Goal: Task Accomplishment & Management: Use online tool/utility

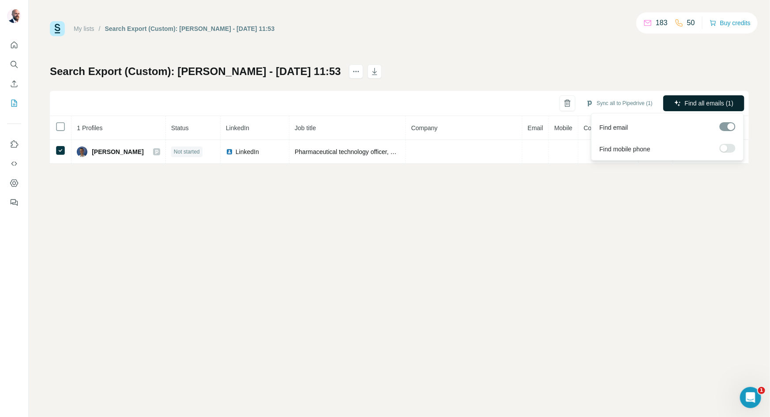
click at [704, 101] on span "Find all emails (1)" at bounding box center [709, 103] width 49 height 9
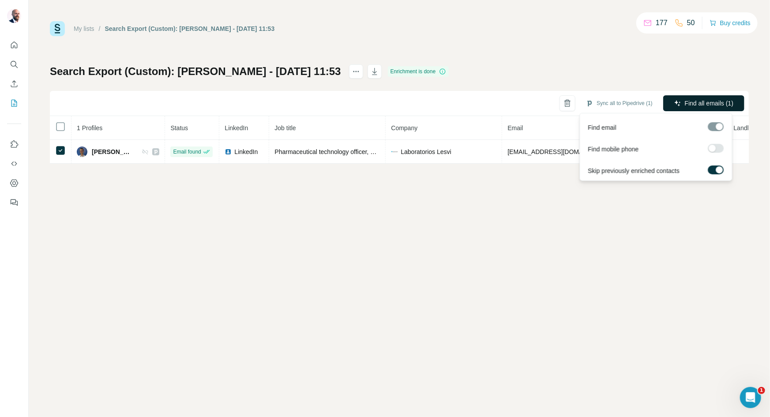
click at [688, 103] on span "Find all emails (1)" at bounding box center [709, 103] width 49 height 9
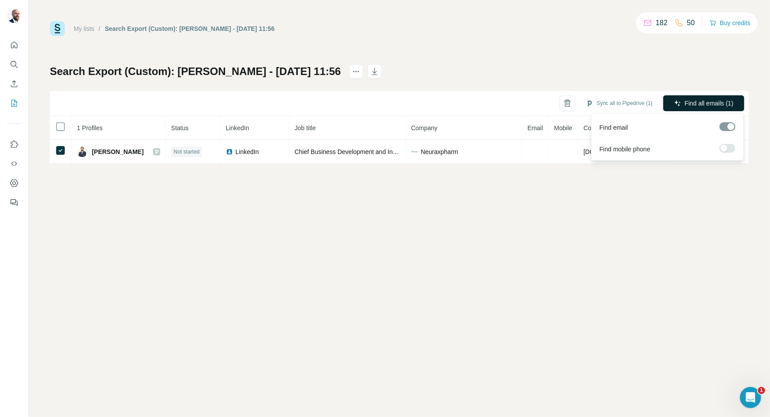
click at [695, 104] on span "Find all emails (1)" at bounding box center [709, 103] width 49 height 9
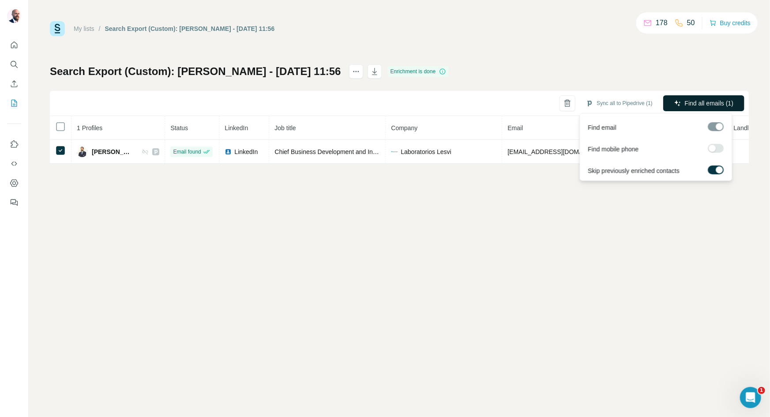
click at [705, 101] on span "Find all emails (1)" at bounding box center [709, 103] width 49 height 9
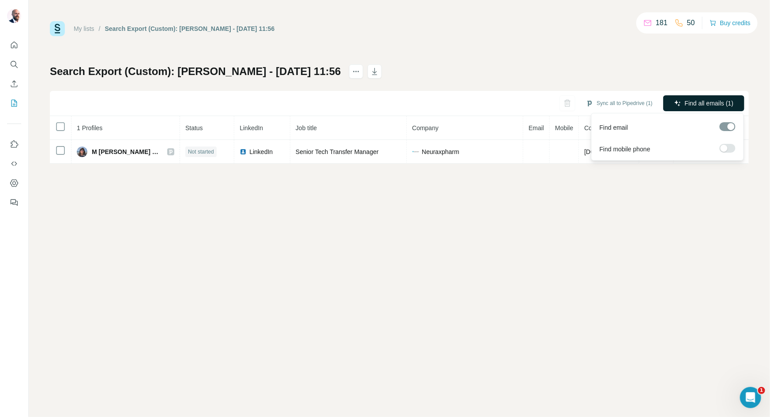
click at [692, 101] on span "Find all emails (1)" at bounding box center [709, 103] width 49 height 9
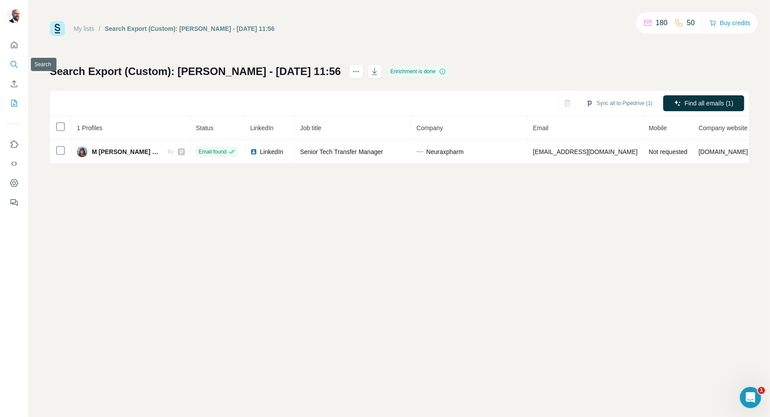
click at [14, 66] on icon "Search" at bounding box center [14, 64] width 6 height 6
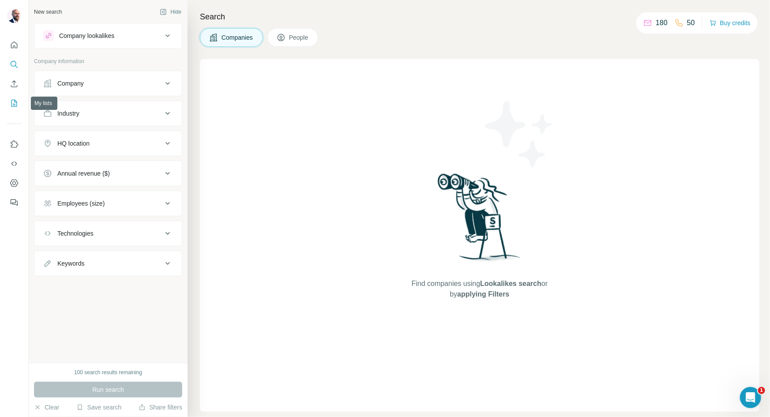
click at [14, 105] on icon "My lists" at bounding box center [15, 103] width 4 height 6
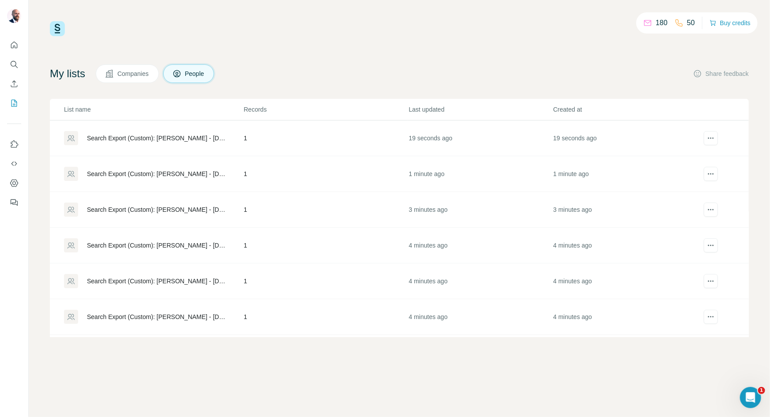
click at [188, 246] on div "Search Export (Custom): [PERSON_NAME] - [DATE] 11:53" at bounding box center [158, 245] width 142 height 9
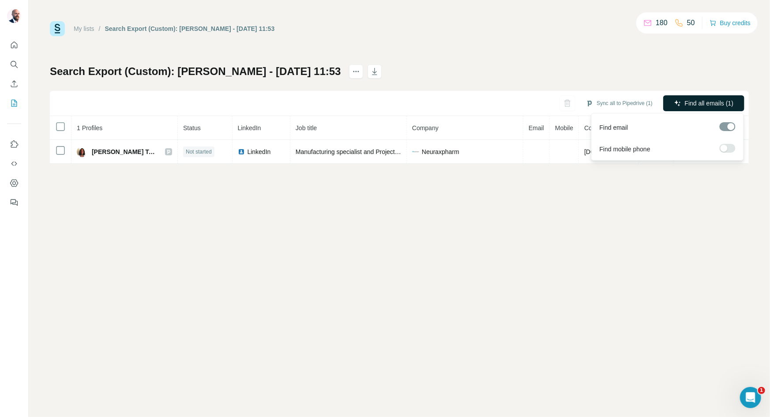
click at [692, 102] on span "Find all emails (1)" at bounding box center [709, 103] width 49 height 9
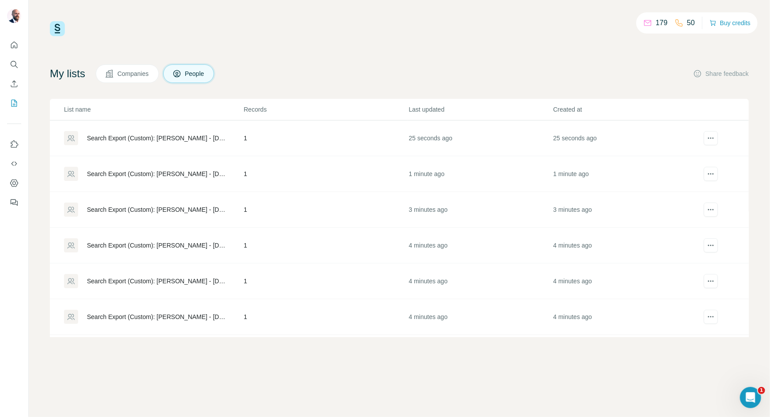
click at [168, 279] on div "Search Export (Custom): [PERSON_NAME] - [DATE] 11:53" at bounding box center [158, 281] width 142 height 9
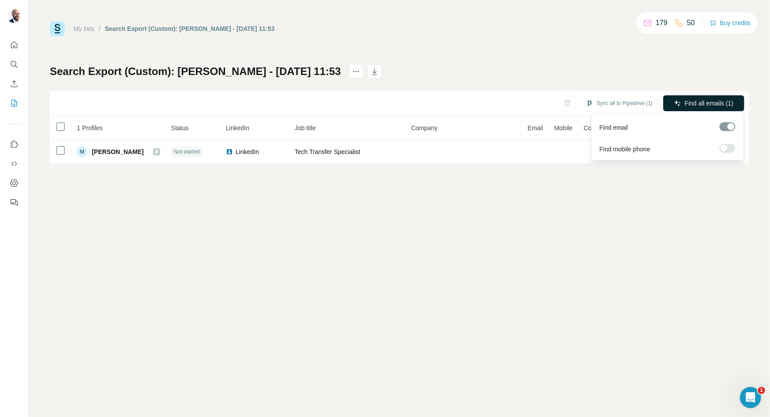
click at [688, 99] on span "Find all emails (1)" at bounding box center [709, 103] width 49 height 9
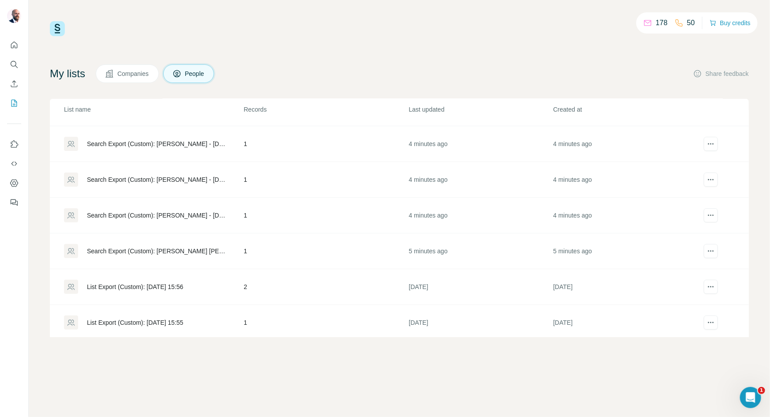
scroll to position [120, 0]
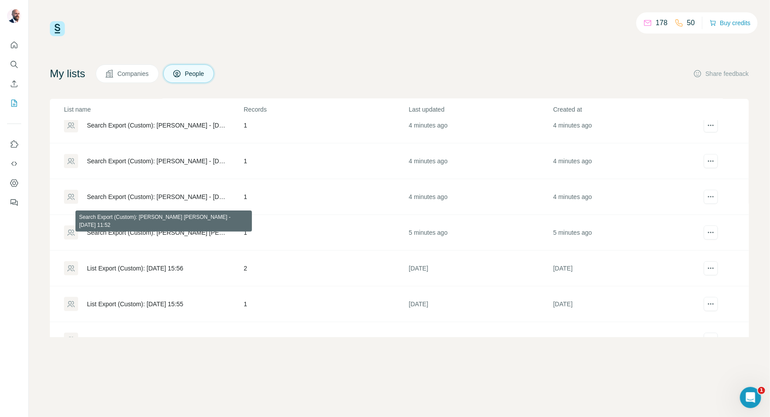
click at [189, 230] on div "Search Export (Custom): [PERSON_NAME] [PERSON_NAME] - [DATE] 11:52" at bounding box center [158, 232] width 142 height 9
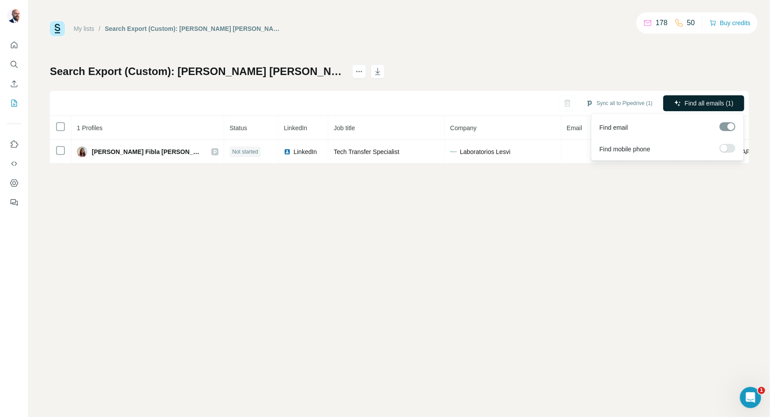
click at [708, 102] on span "Find all emails (1)" at bounding box center [709, 103] width 49 height 9
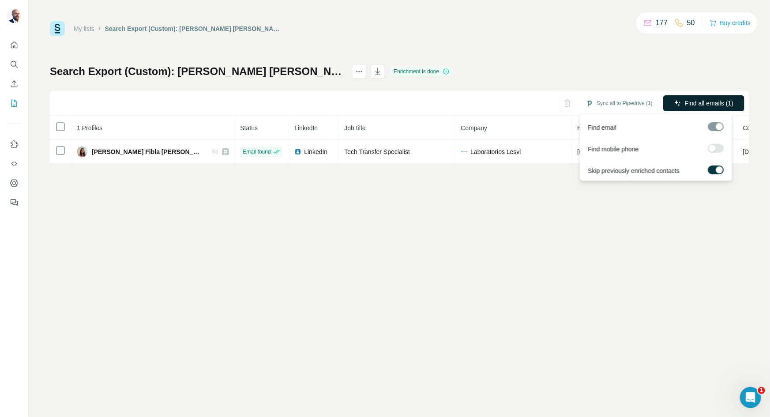
click at [708, 105] on span "Find all emails (1)" at bounding box center [709, 103] width 49 height 9
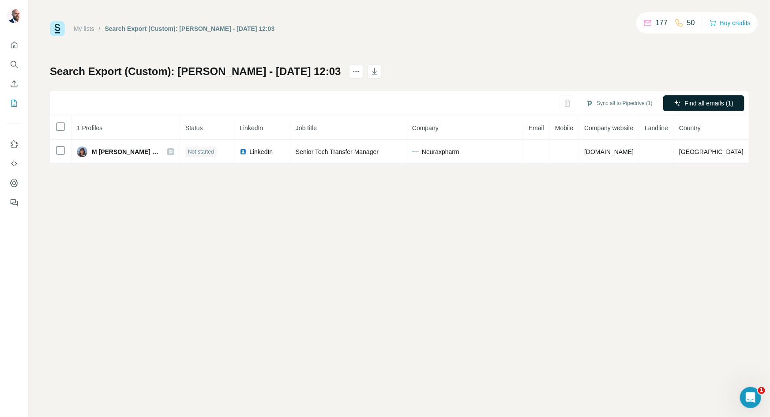
click at [693, 100] on span "Find all emails (1)" at bounding box center [709, 103] width 49 height 9
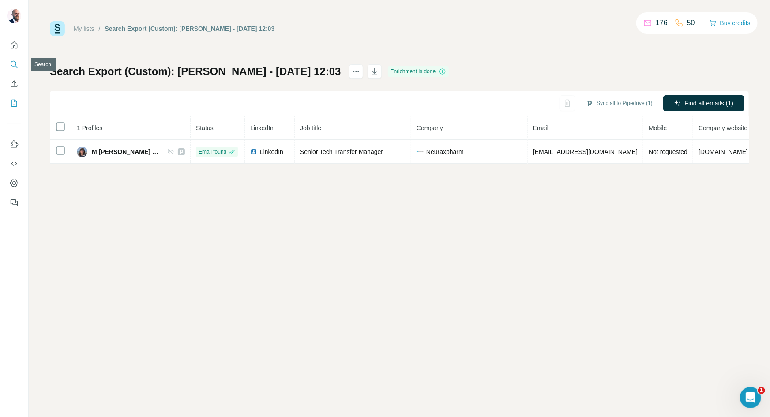
click at [13, 64] on icon "Search" at bounding box center [14, 64] width 9 height 9
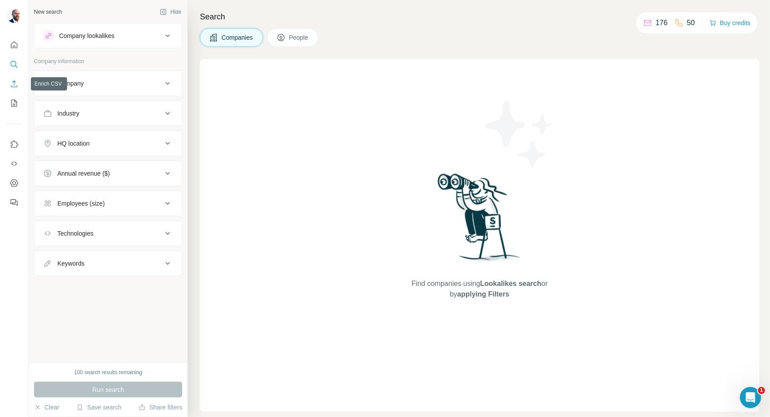
click at [13, 83] on icon "Enrich CSV" at bounding box center [14, 83] width 9 height 9
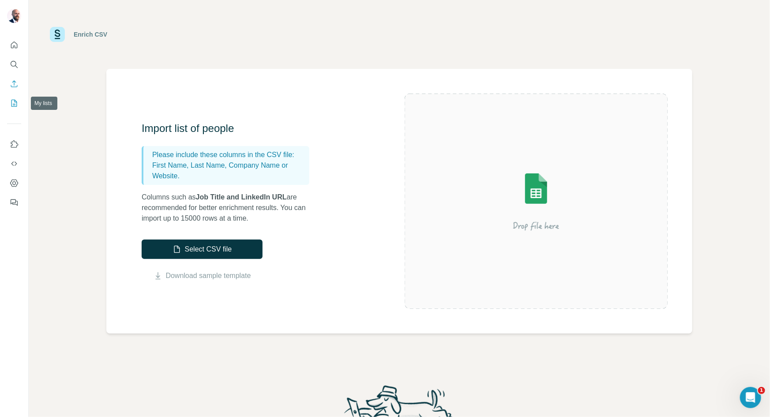
click at [15, 103] on icon "My lists" at bounding box center [14, 103] width 9 height 9
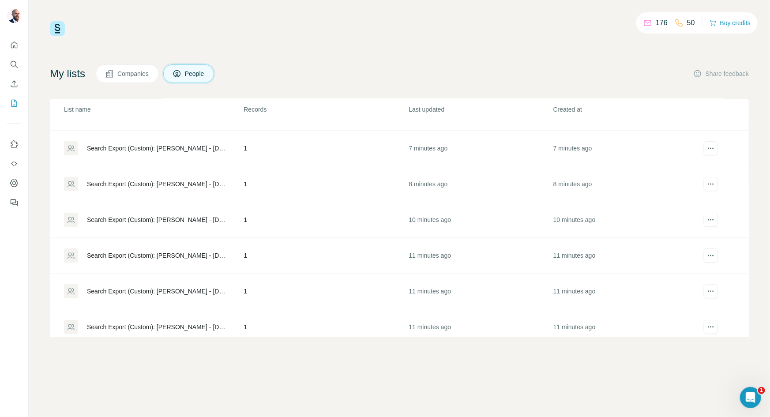
scroll to position [40, 0]
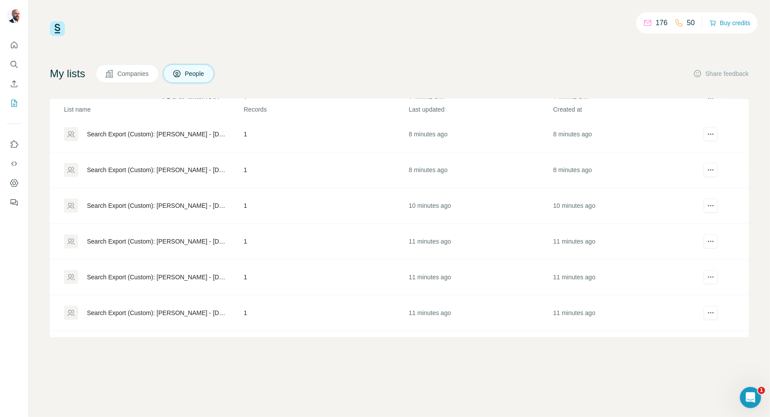
click at [195, 207] on div "Search Export (Custom): [PERSON_NAME] - [DATE] 11:53" at bounding box center [158, 205] width 142 height 9
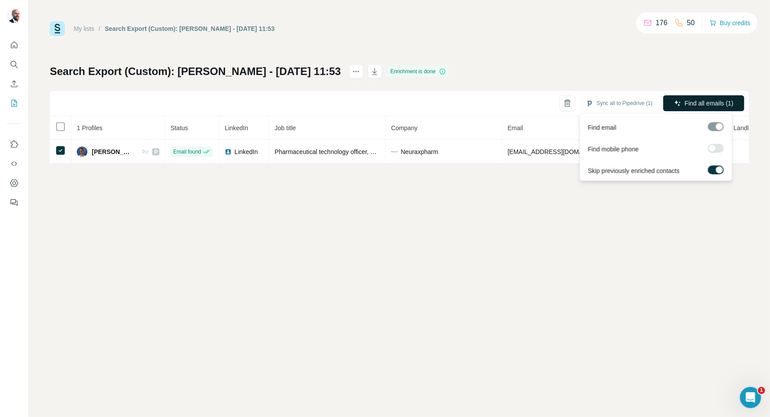
click at [685, 102] on span "Find all emails (1)" at bounding box center [709, 103] width 49 height 9
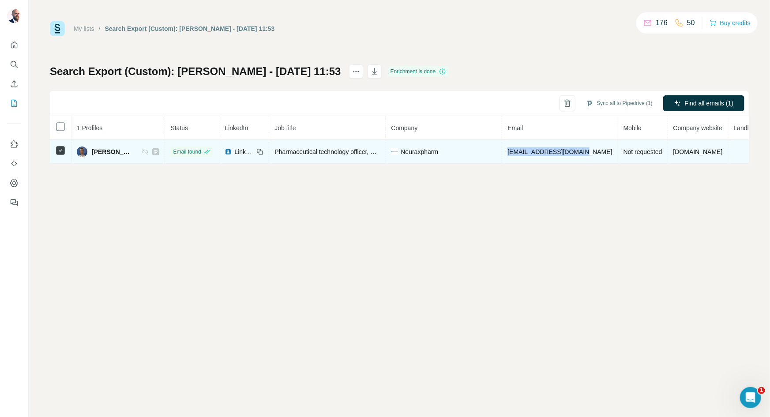
drag, startPoint x: 505, startPoint y: 151, endPoint x: 583, endPoint y: 152, distance: 77.2
click at [583, 152] on span "ppablo@neuraxpharm.com" at bounding box center [559, 151] width 105 height 7
copy span "ppablo@neuraxpharm.com"
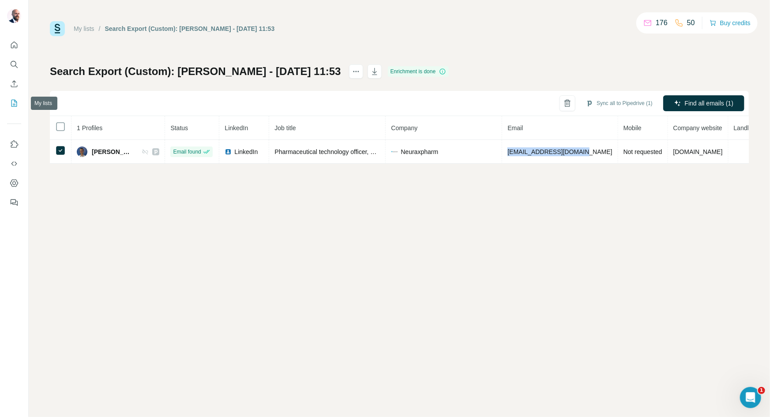
click at [13, 105] on icon "My lists" at bounding box center [15, 103] width 4 height 6
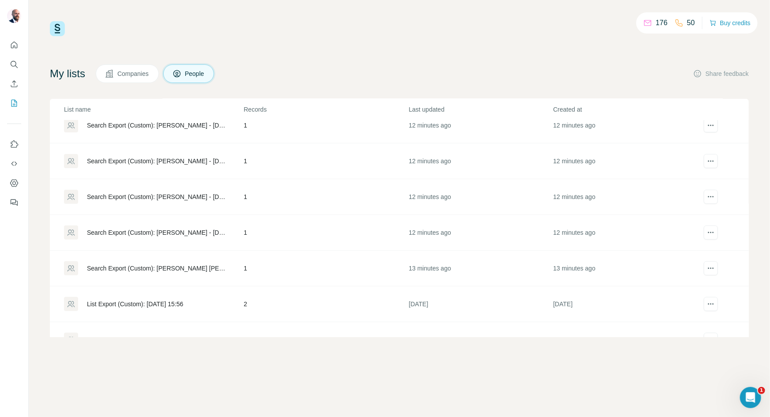
scroll to position [140, 0]
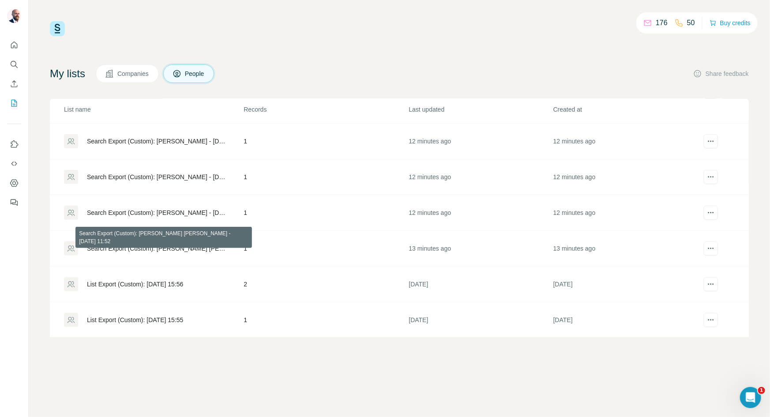
click at [195, 248] on div "Search Export (Custom): [PERSON_NAME] [PERSON_NAME] - [DATE] 11:52" at bounding box center [158, 248] width 142 height 9
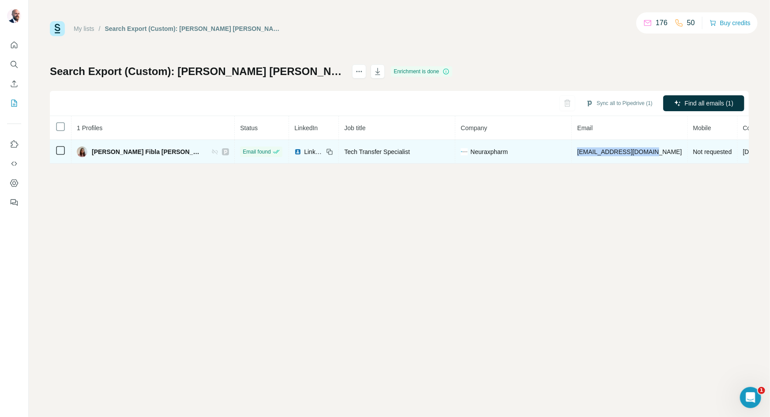
drag, startPoint x: 587, startPoint y: 150, endPoint x: 511, endPoint y: 153, distance: 75.9
click at [572, 153] on td "[EMAIL_ADDRESS][DOMAIN_NAME]" at bounding box center [630, 152] width 116 height 24
copy span "[EMAIL_ADDRESS][DOMAIN_NAME]"
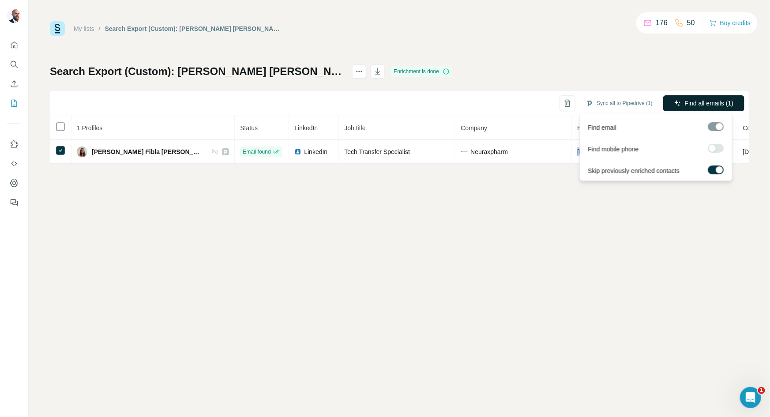
click at [680, 102] on icon "button" at bounding box center [677, 103] width 7 height 7
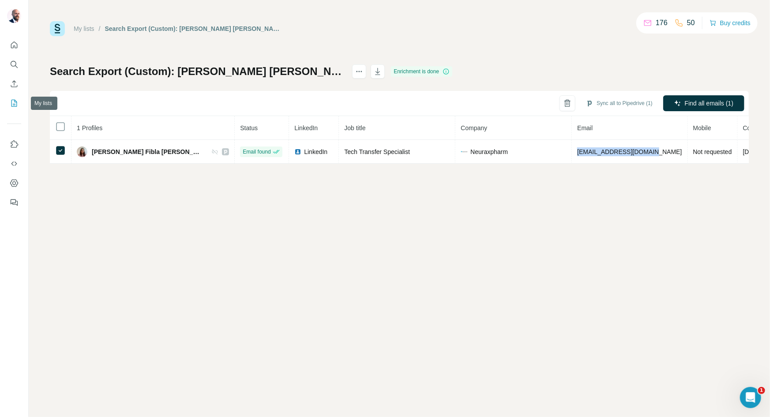
click at [11, 105] on icon "My lists" at bounding box center [14, 103] width 9 height 9
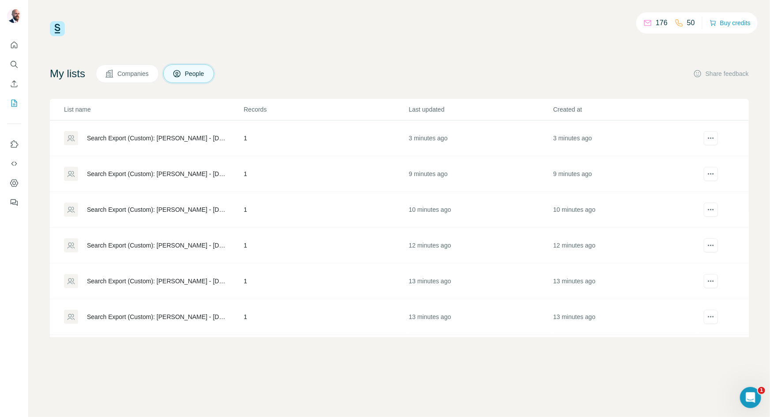
click at [194, 279] on div "Search Export (Custom): [PERSON_NAME] - [DATE] 11:53" at bounding box center [158, 281] width 142 height 9
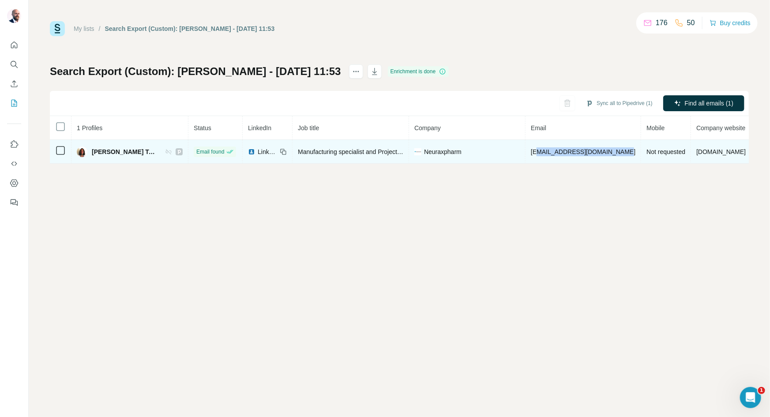
drag, startPoint x: 627, startPoint y: 152, endPoint x: 542, endPoint y: 148, distance: 84.8
click at [542, 148] on span "gpegueroles@neuraxpharm.com" at bounding box center [583, 151] width 105 height 7
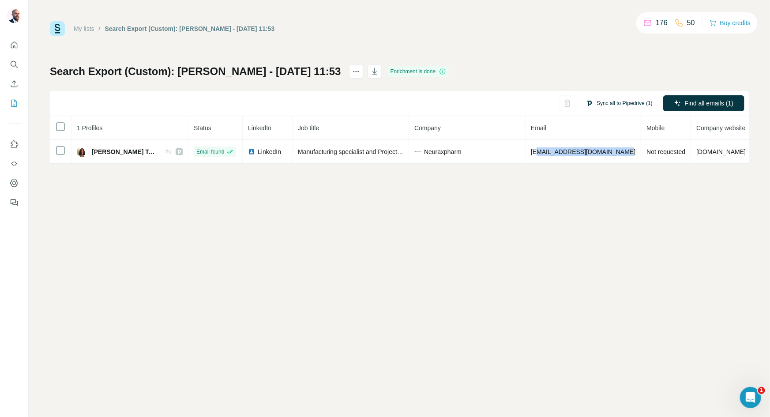
click at [598, 102] on button "Sync all to Pipedrive (1)" at bounding box center [619, 103] width 79 height 13
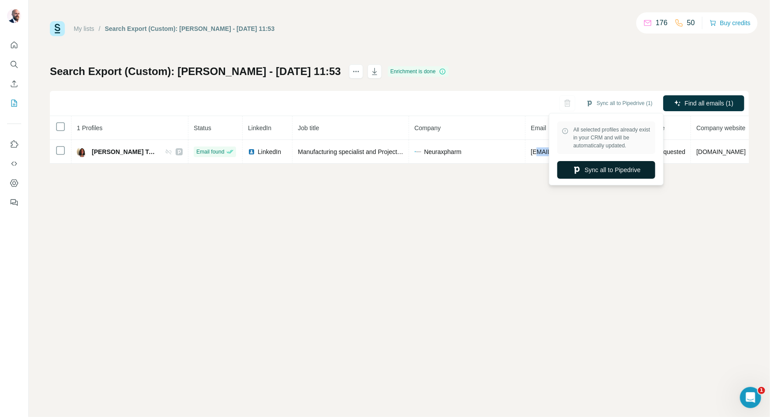
click at [598, 165] on button "Sync all to Pipedrive" at bounding box center [606, 170] width 98 height 18
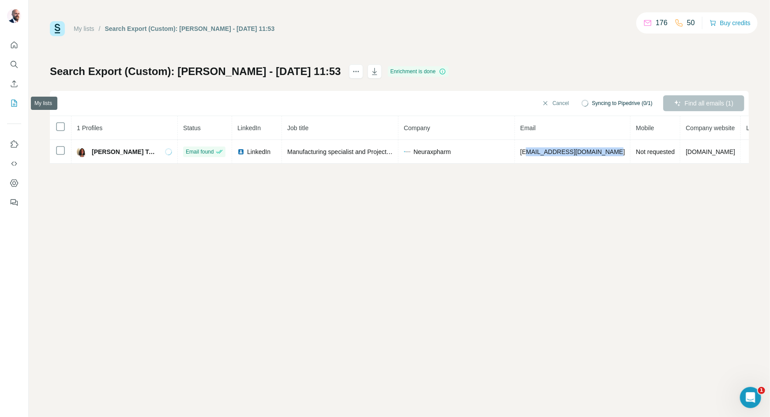
click at [14, 105] on icon "My lists" at bounding box center [14, 103] width 9 height 9
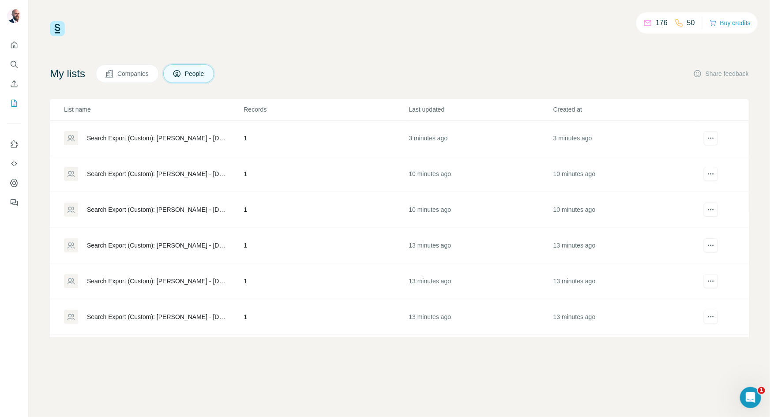
click at [174, 169] on div "Search Export (Custom): [PERSON_NAME] - [DATE] 11:56" at bounding box center [158, 173] width 142 height 9
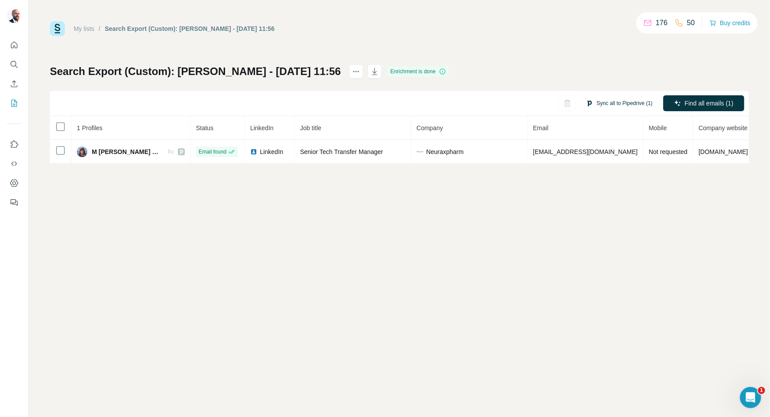
click at [616, 104] on button "Sync all to Pipedrive (1)" at bounding box center [619, 103] width 79 height 13
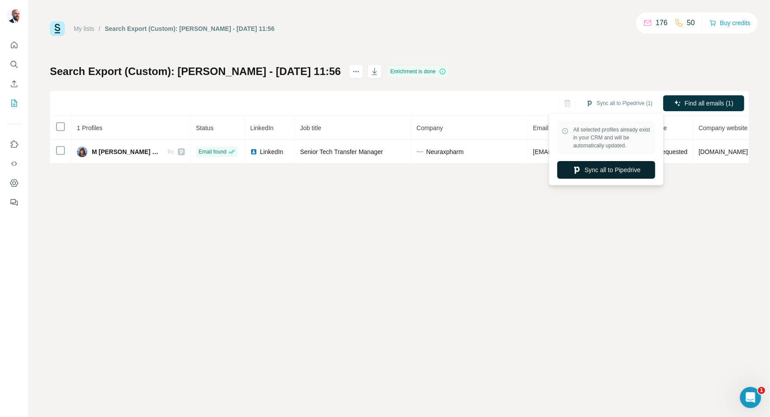
click at [592, 173] on button "Sync all to Pipedrive" at bounding box center [606, 170] width 98 height 18
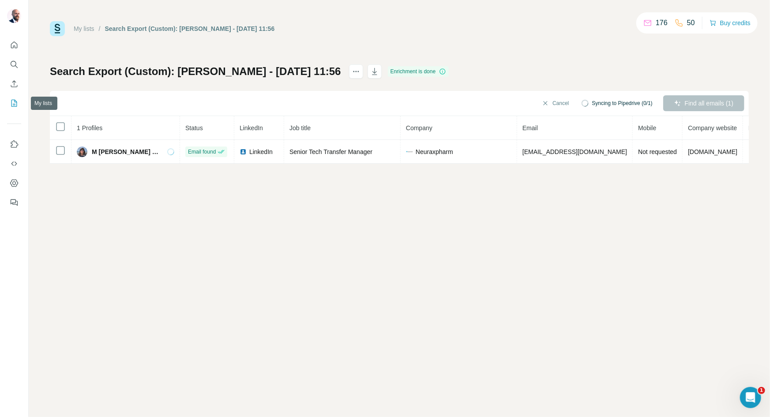
click at [16, 105] on icon "My lists" at bounding box center [14, 103] width 9 height 9
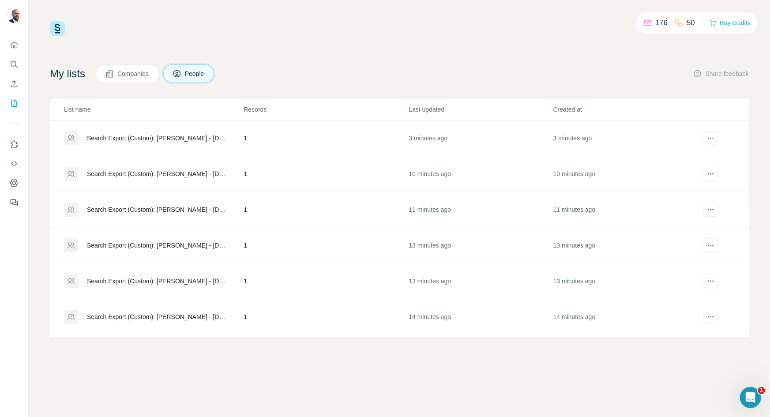
click at [197, 210] on div "Search Export (Custom): [PERSON_NAME] - [DATE] 11:56" at bounding box center [158, 209] width 142 height 9
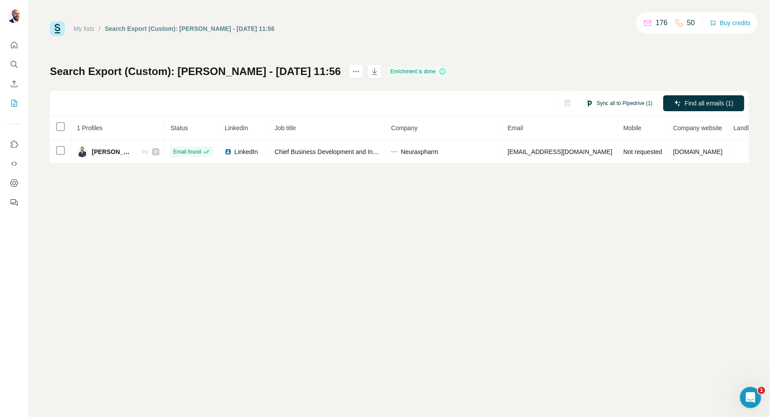
click at [615, 101] on button "Sync all to Pipedrive (1)" at bounding box center [619, 103] width 79 height 13
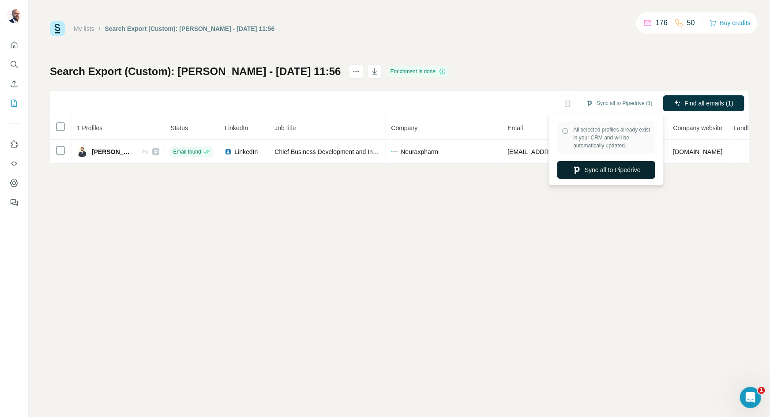
click at [590, 169] on button "Sync all to Pipedrive" at bounding box center [606, 170] width 98 height 18
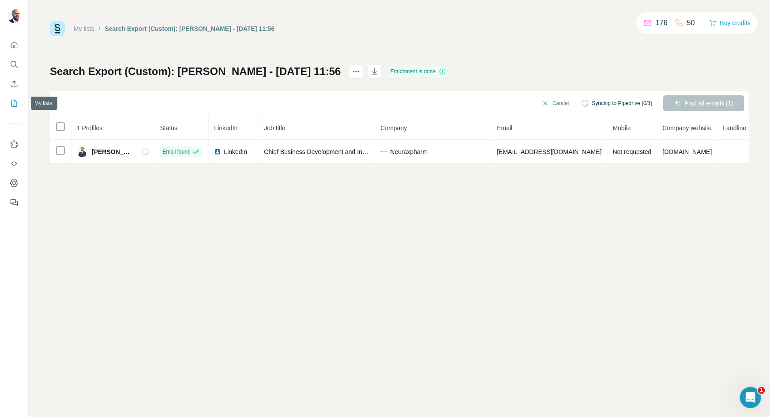
click at [15, 107] on icon "My lists" at bounding box center [14, 103] width 9 height 9
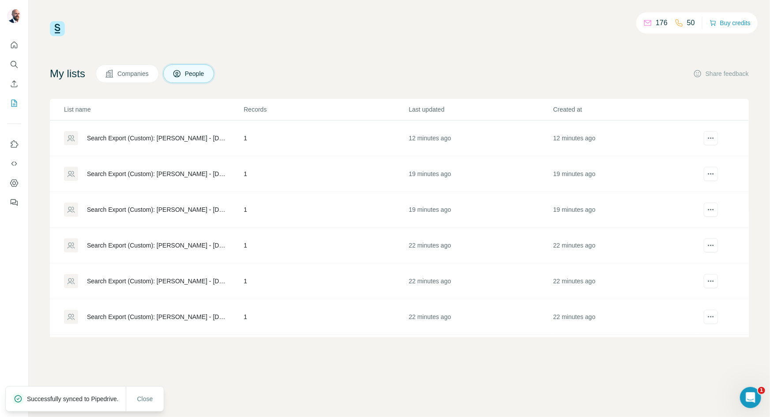
scroll to position [140, 0]
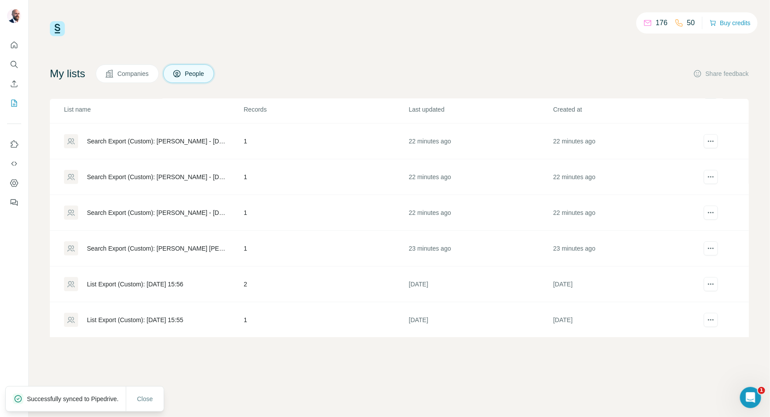
click at [193, 210] on div "Search Export (Custom): [PERSON_NAME] - [DATE] 11:53" at bounding box center [158, 212] width 142 height 9
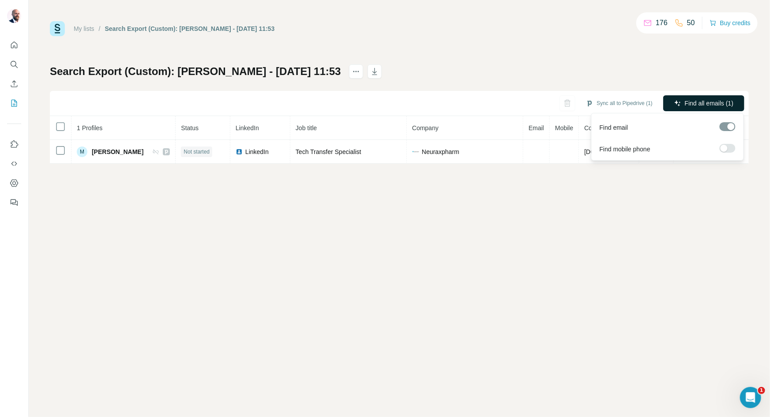
click at [703, 104] on span "Find all emails (1)" at bounding box center [709, 103] width 49 height 9
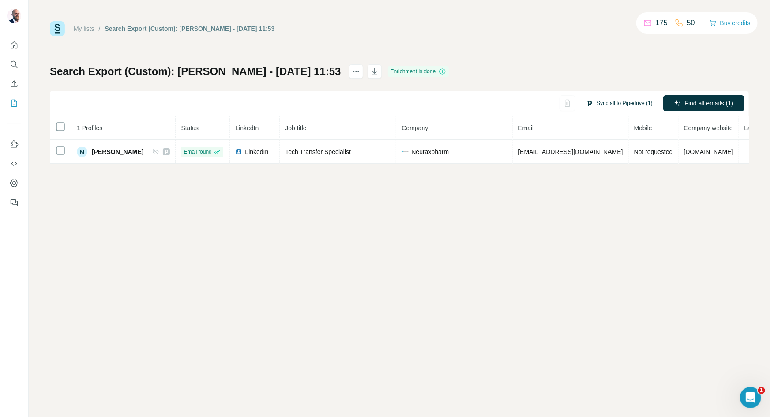
click at [636, 102] on button "Sync all to Pipedrive (1)" at bounding box center [619, 103] width 79 height 13
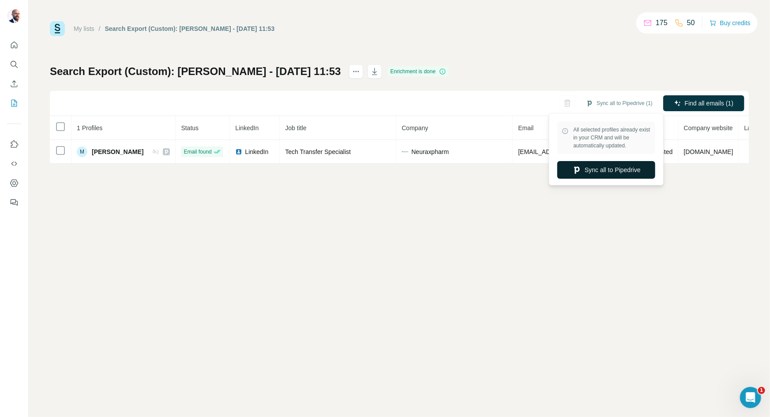
click at [613, 170] on button "Sync all to Pipedrive" at bounding box center [606, 170] width 98 height 18
